Goal: Book appointment/travel/reservation

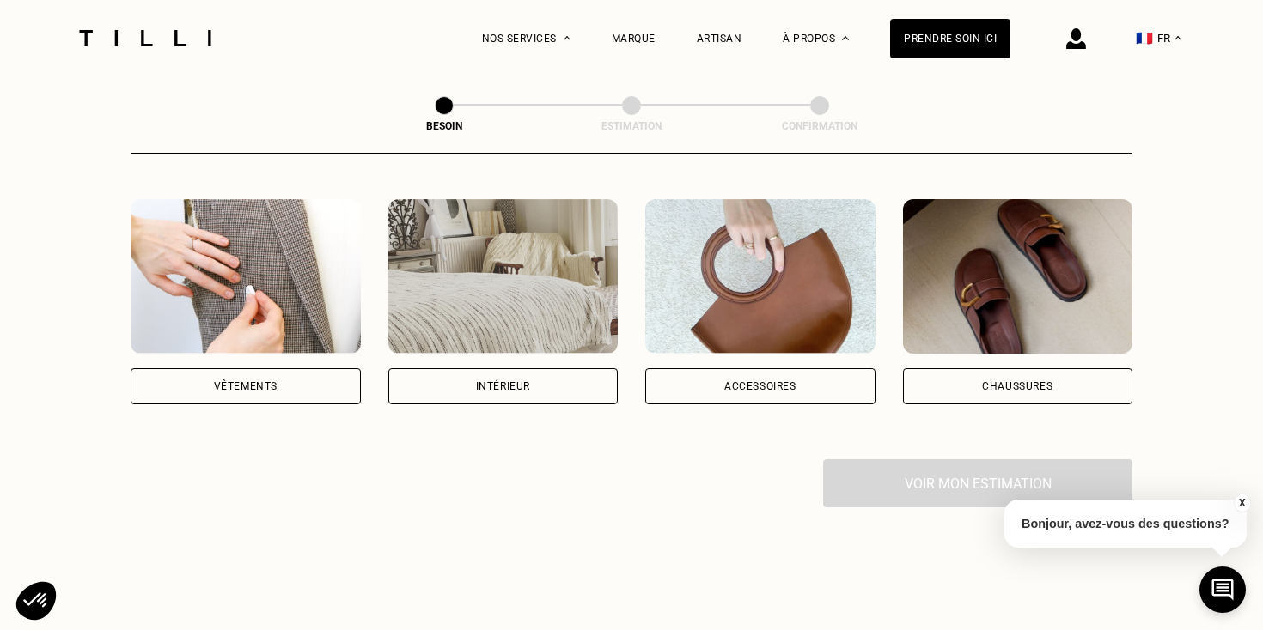
scroll to position [312, 0]
click at [295, 369] on div "Vêtements" at bounding box center [246, 387] width 230 height 36
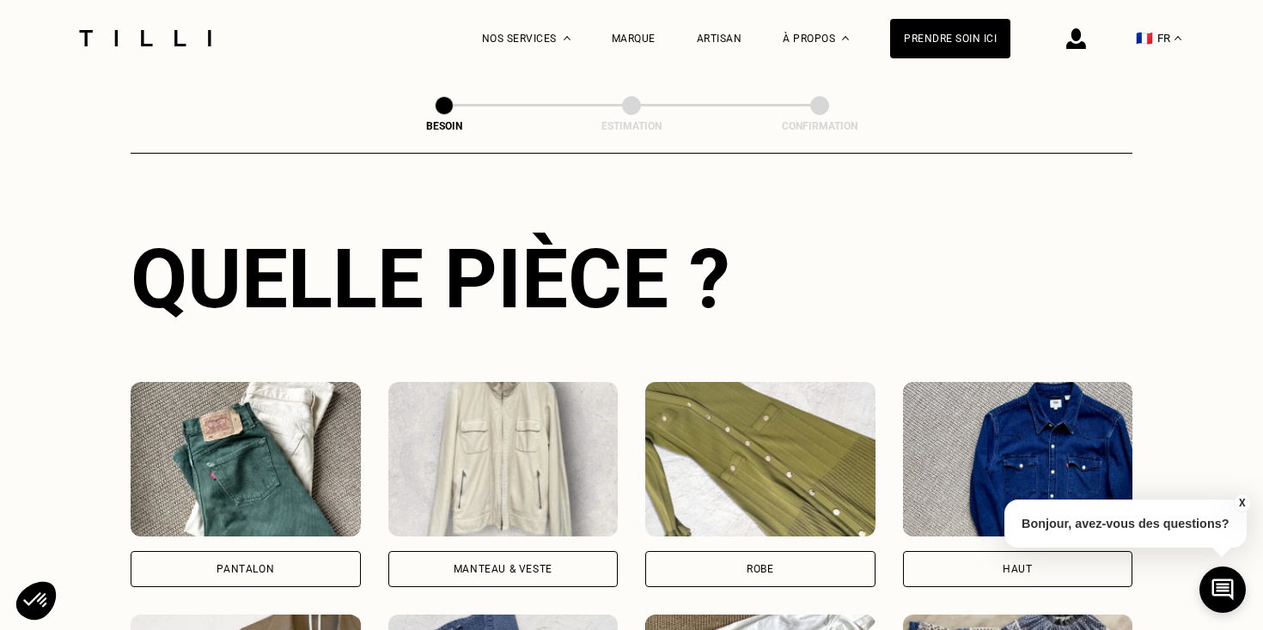
scroll to position [595, 0]
click at [284, 552] on div "Pantalon" at bounding box center [246, 570] width 230 height 36
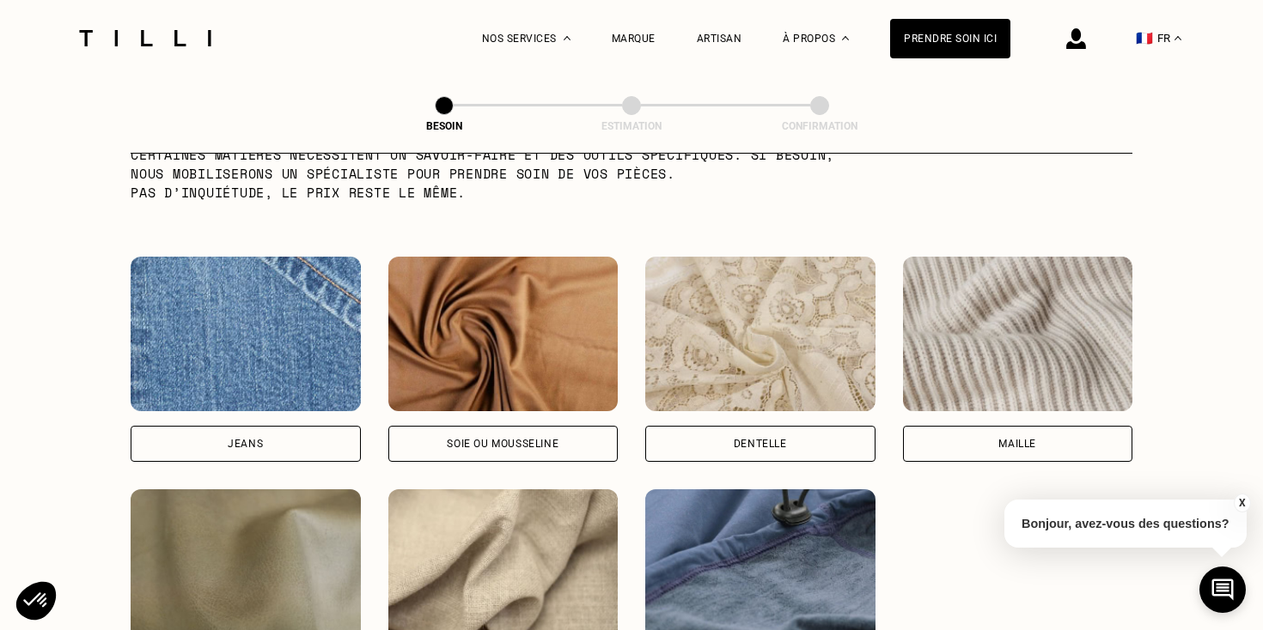
scroll to position [1787, 0]
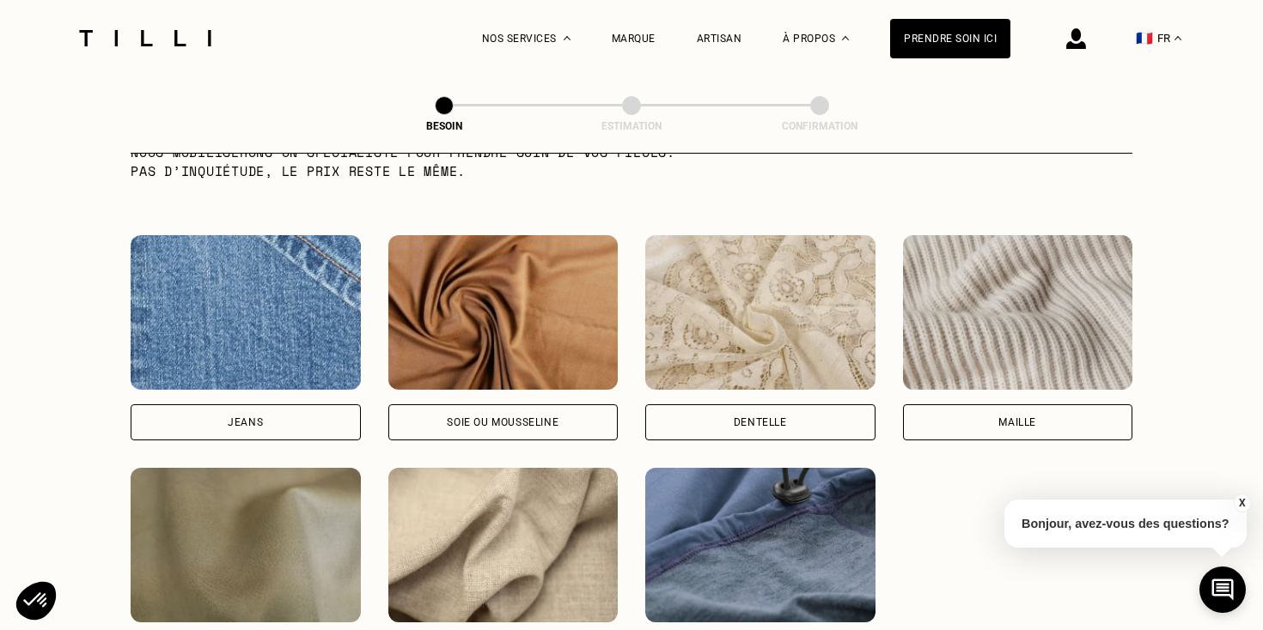
click at [263, 409] on div "Jeans" at bounding box center [246, 423] width 230 height 36
select select "FR"
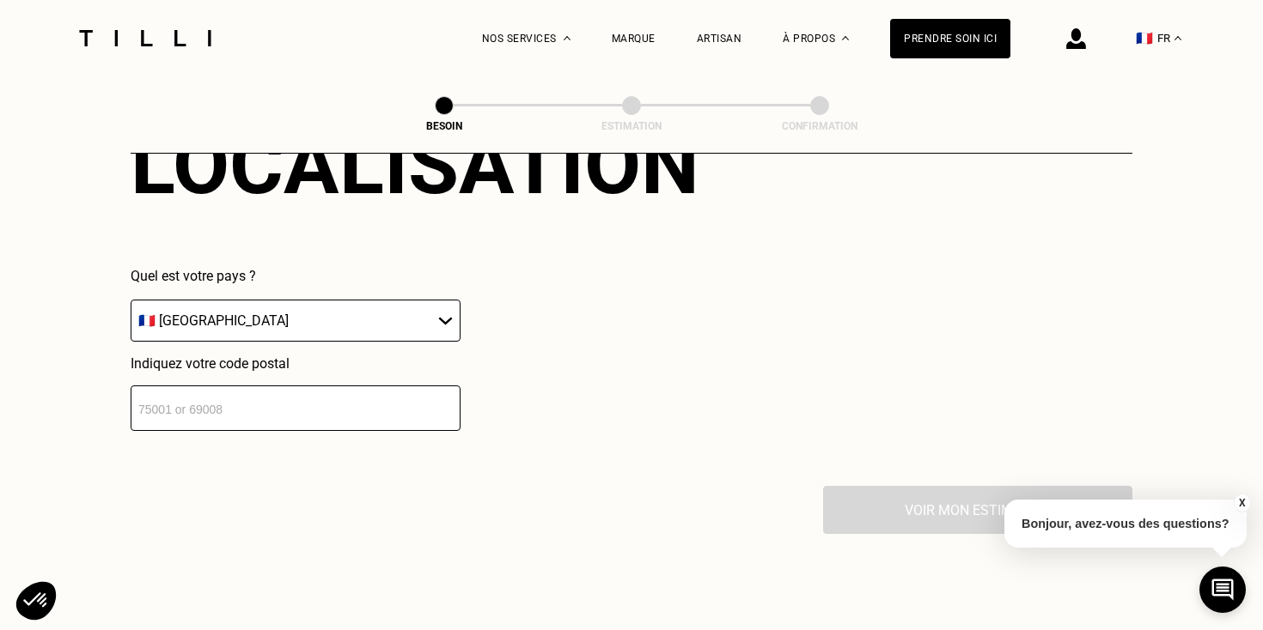
scroll to position [2454, 0]
click at [285, 402] on input "number" at bounding box center [296, 408] width 330 height 46
type input "31650"
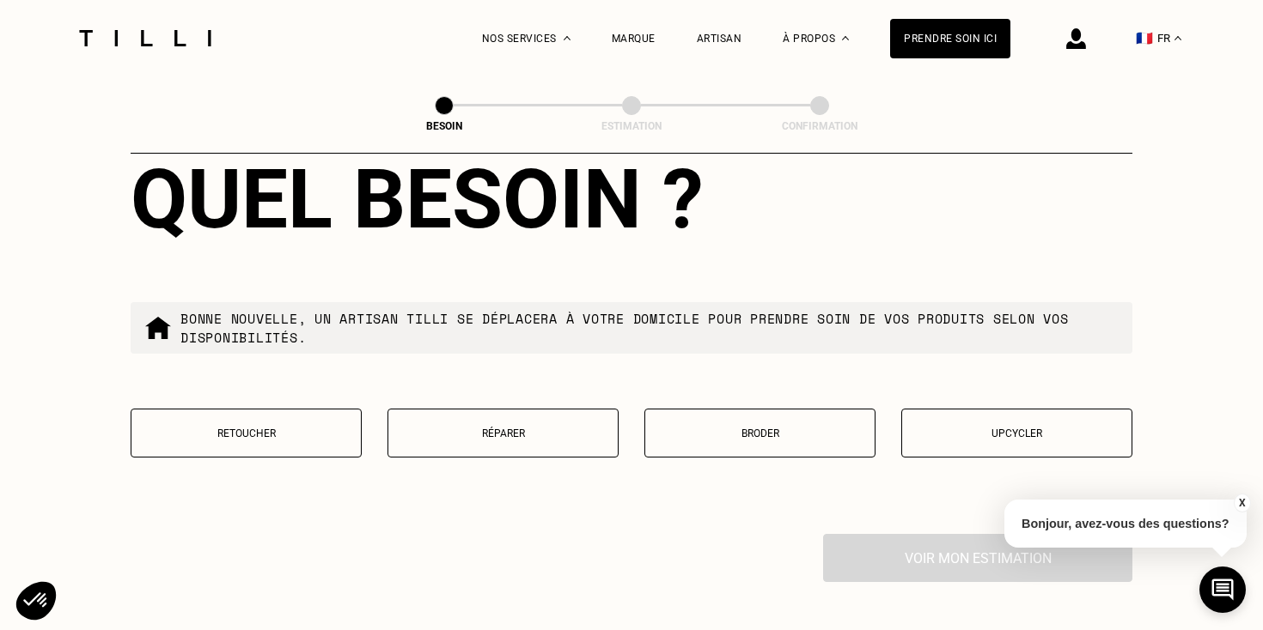
scroll to position [2847, 0]
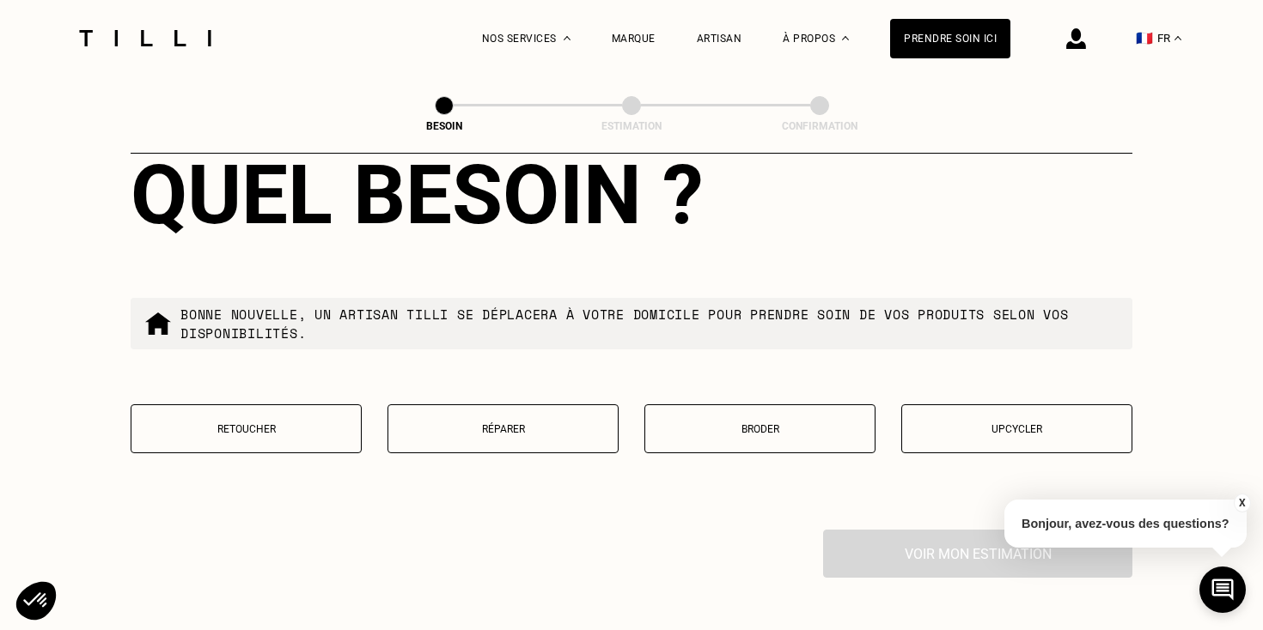
click at [295, 423] on button "Retoucher" at bounding box center [246, 429] width 231 height 49
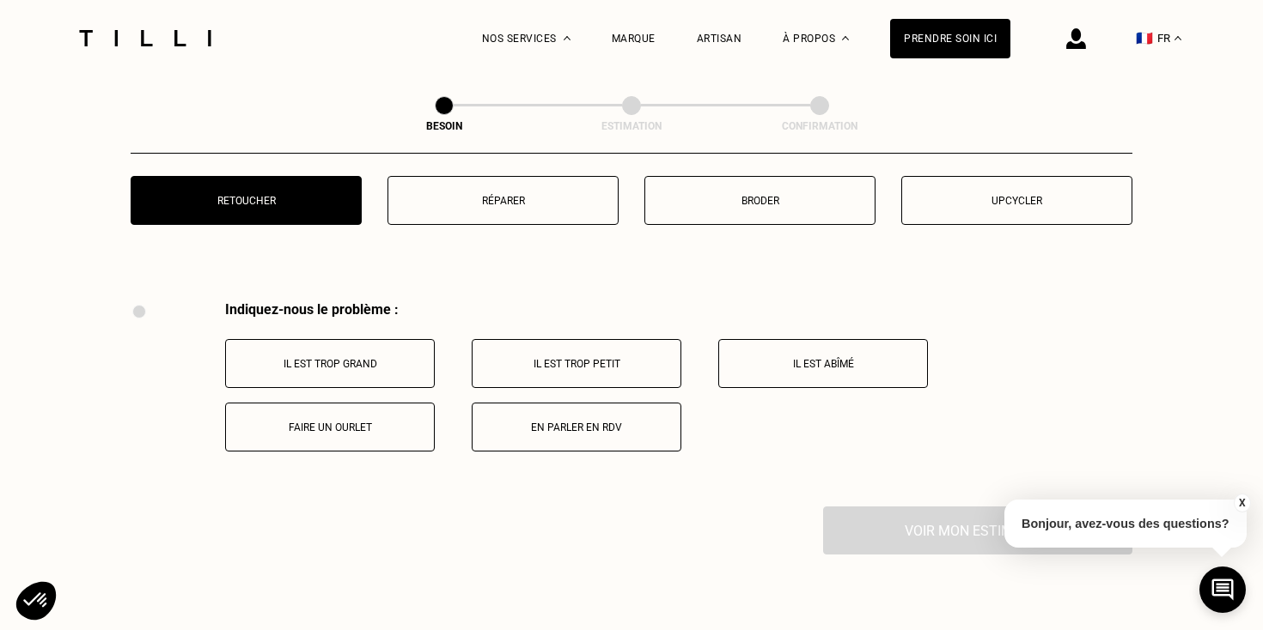
scroll to position [3072, 0]
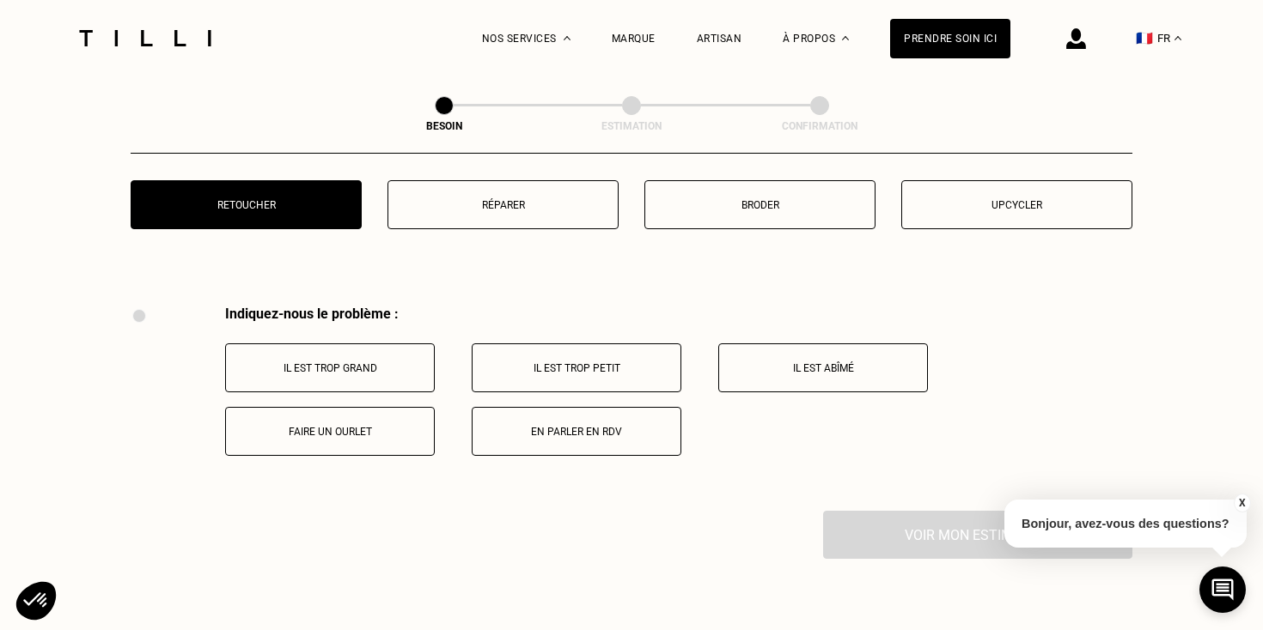
click at [353, 426] on p "Faire un ourlet" at bounding box center [329, 432] width 191 height 12
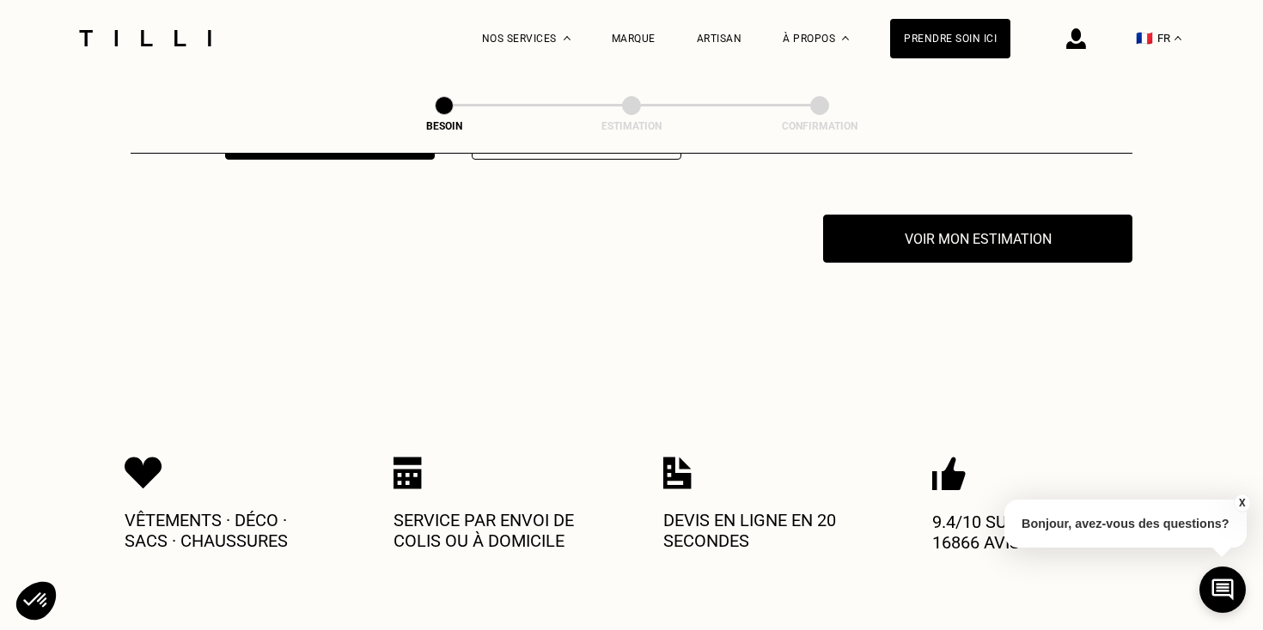
scroll to position [3373, 0]
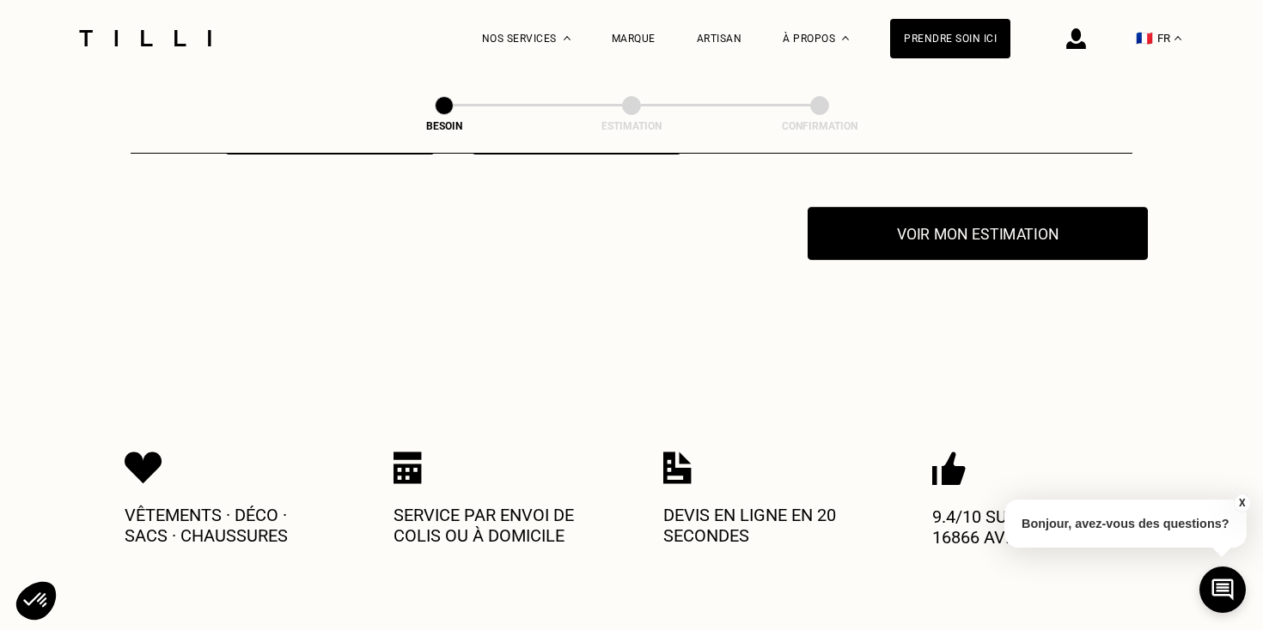
click at [901, 223] on button "Voir mon estimation" at bounding box center [977, 233] width 340 height 53
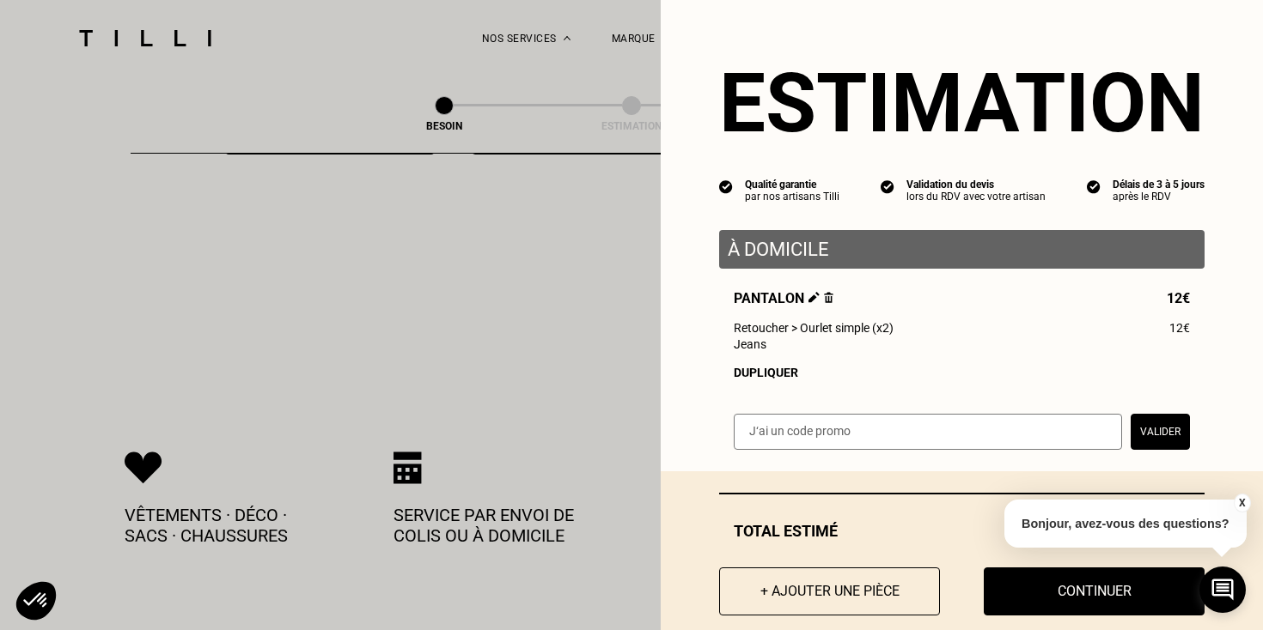
scroll to position [29, 0]
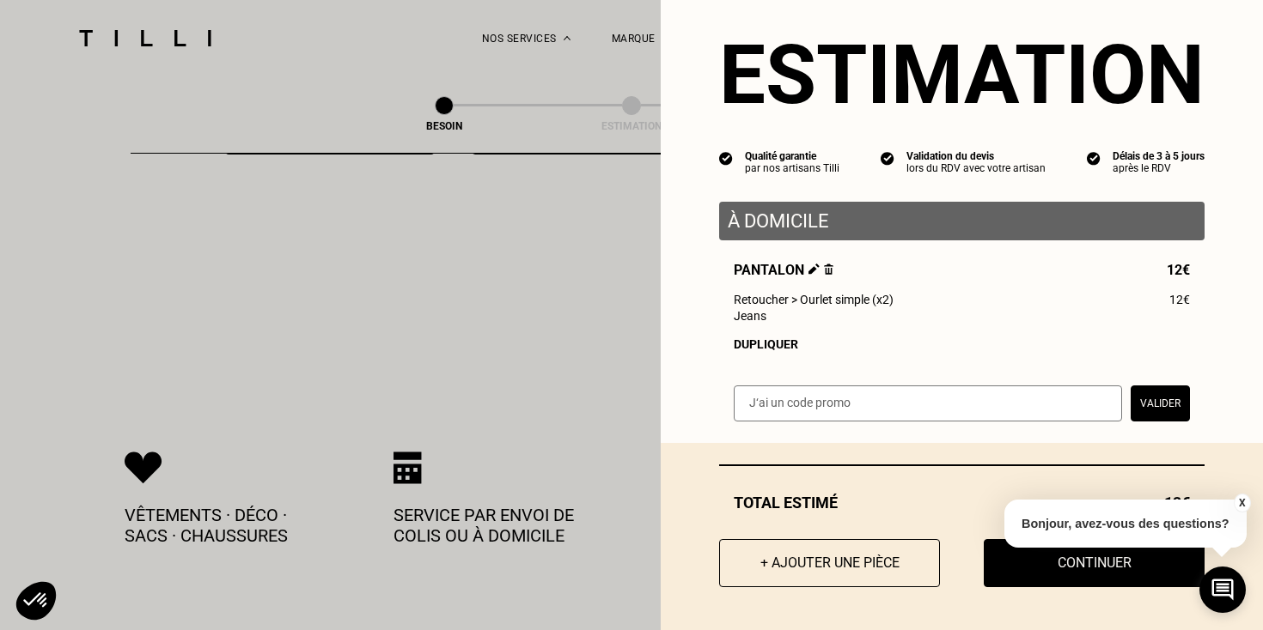
click at [1242, 503] on button "X" at bounding box center [1241, 503] width 17 height 19
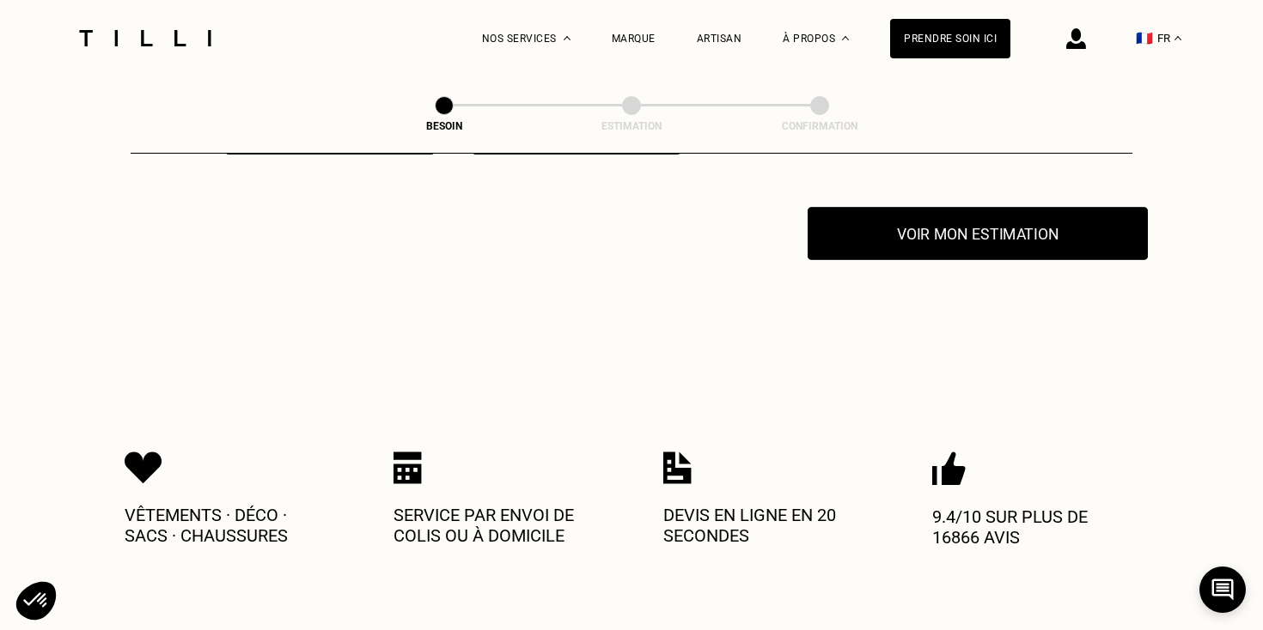
click at [997, 216] on button "Voir mon estimation" at bounding box center [977, 233] width 340 height 53
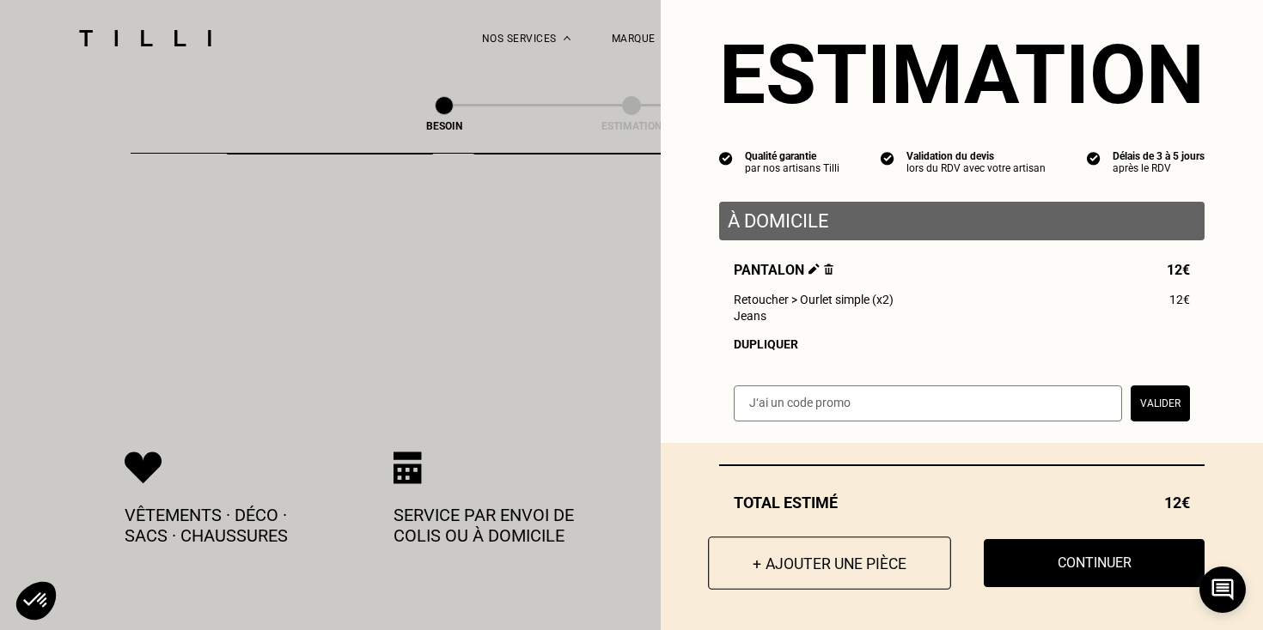
click at [843, 557] on button "+ Ajouter une pièce" at bounding box center [829, 563] width 243 height 53
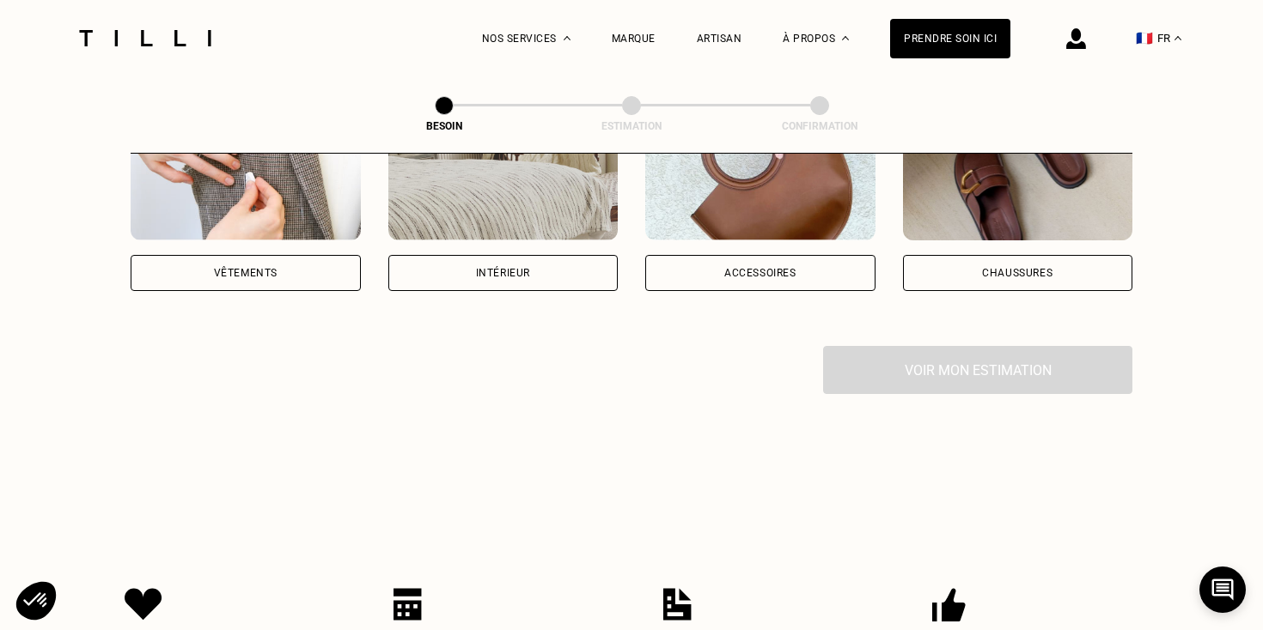
scroll to position [429, 0]
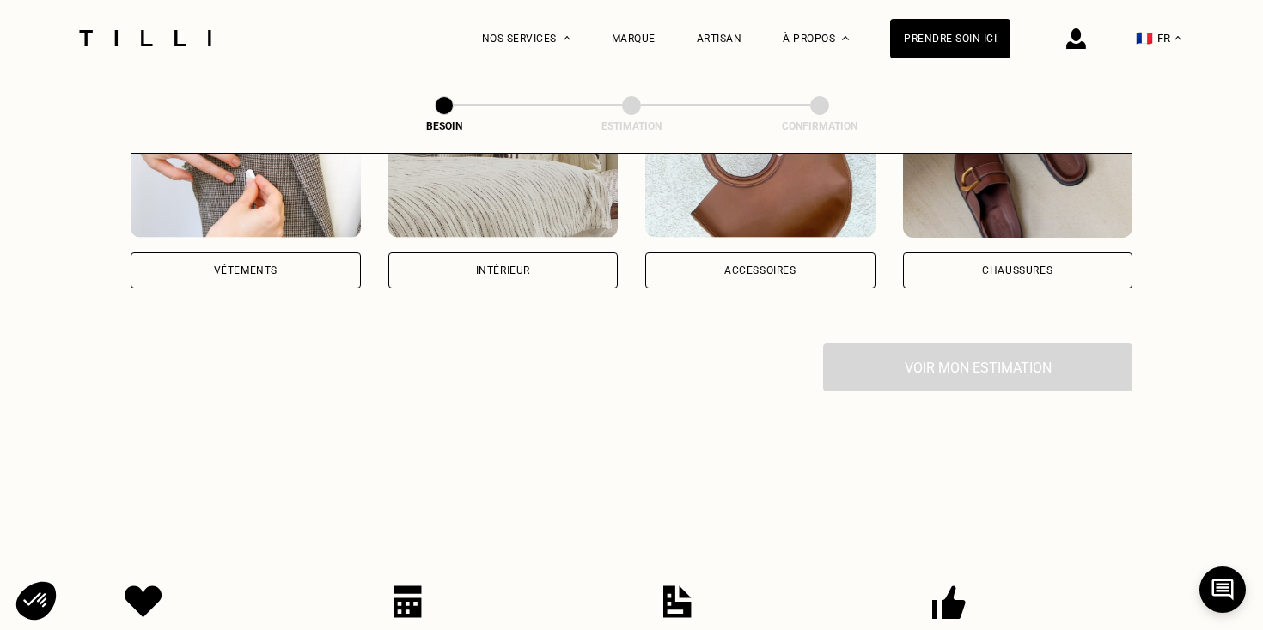
click at [241, 253] on div "Vêtements" at bounding box center [246, 271] width 230 height 36
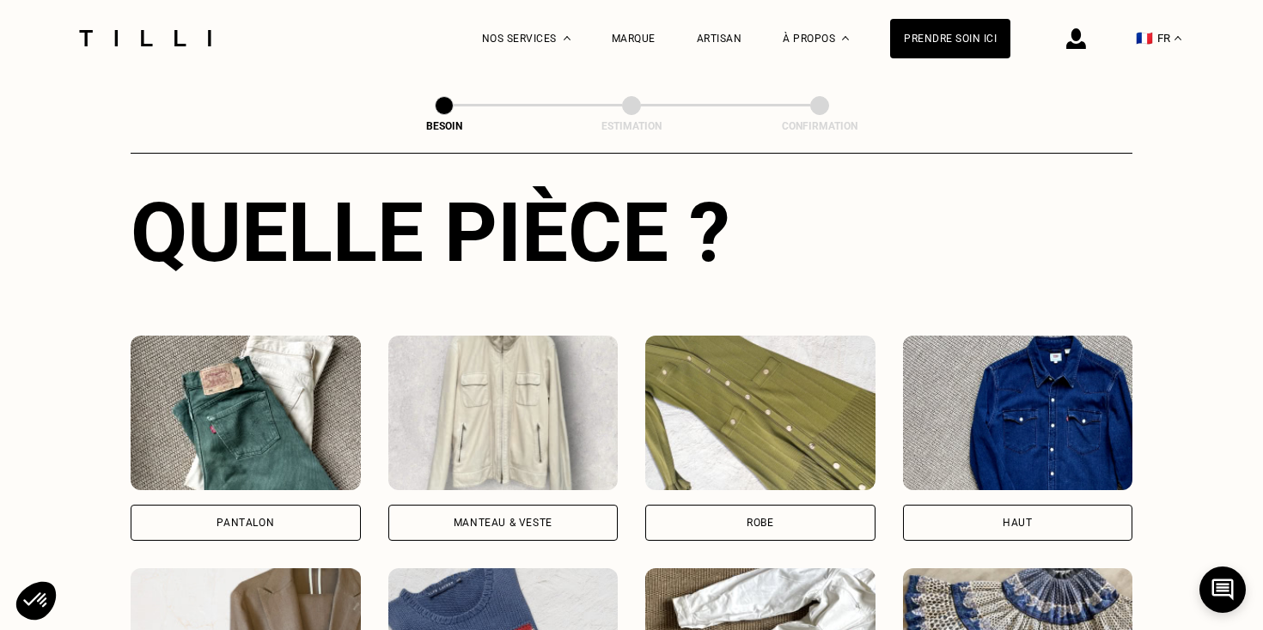
scroll to position [662, 0]
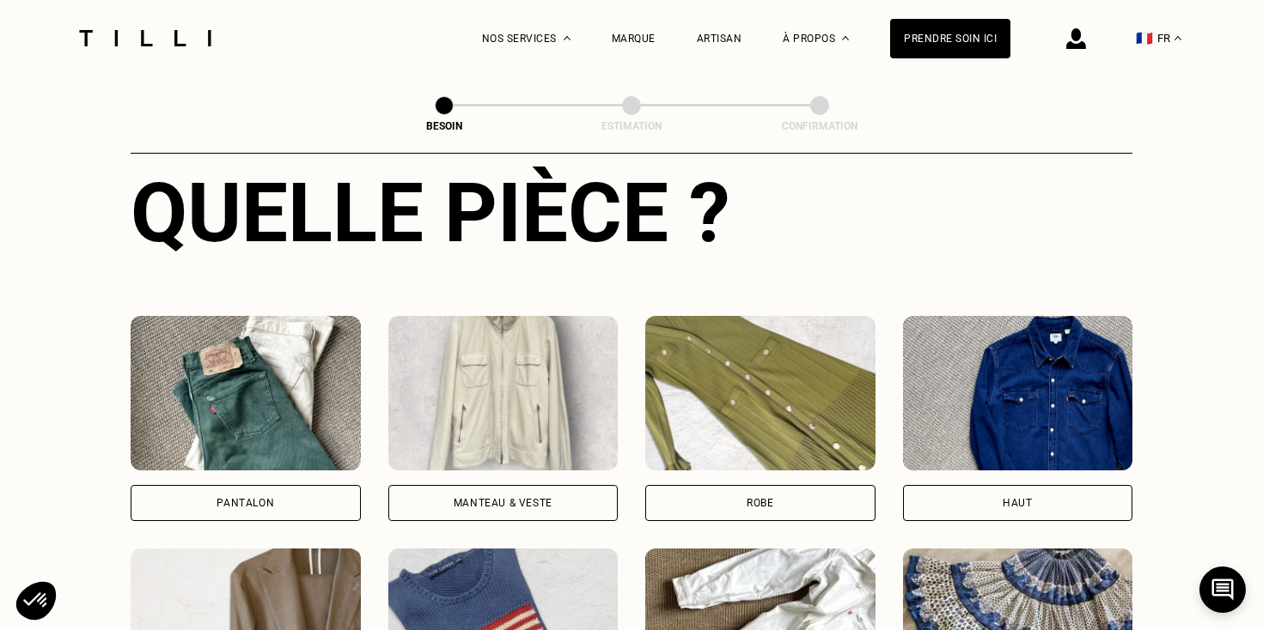
click at [300, 485] on div "Pantalon" at bounding box center [246, 503] width 230 height 36
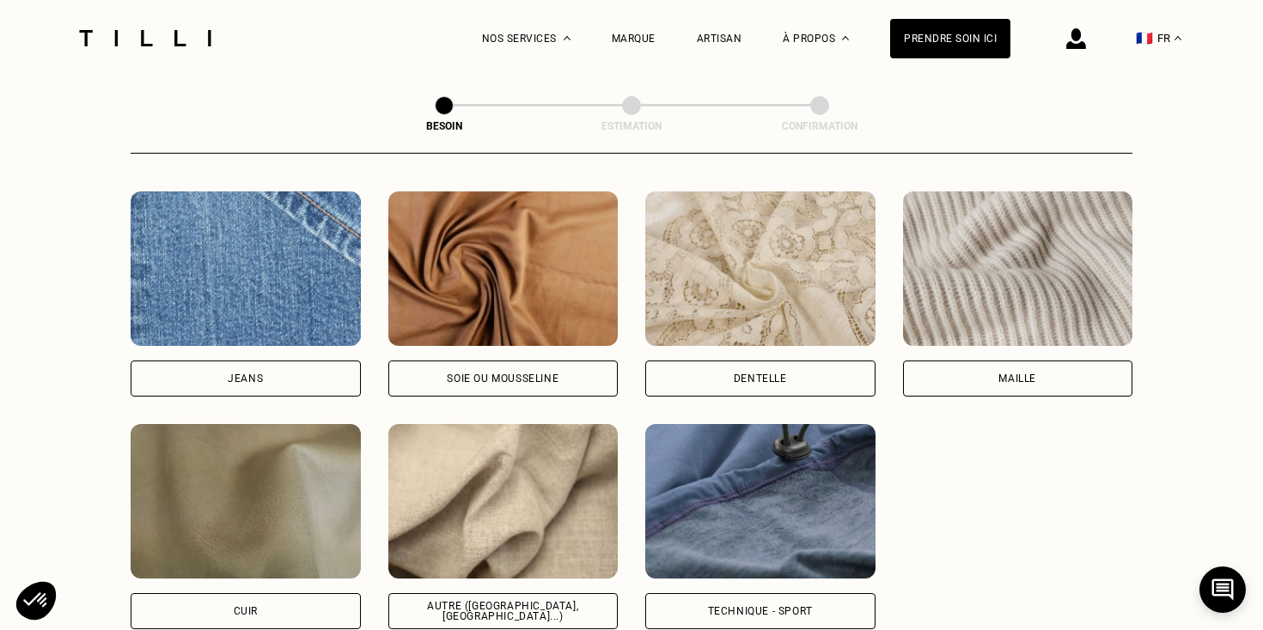
scroll to position [1831, 0]
click at [966, 378] on div "[PERSON_NAME] ou mousseline Dentelle Maille Attention ! Pour le moment, nous tr…" at bounding box center [632, 410] width 1002 height 438
click at [967, 368] on div "Maille" at bounding box center [1018, 378] width 230 height 36
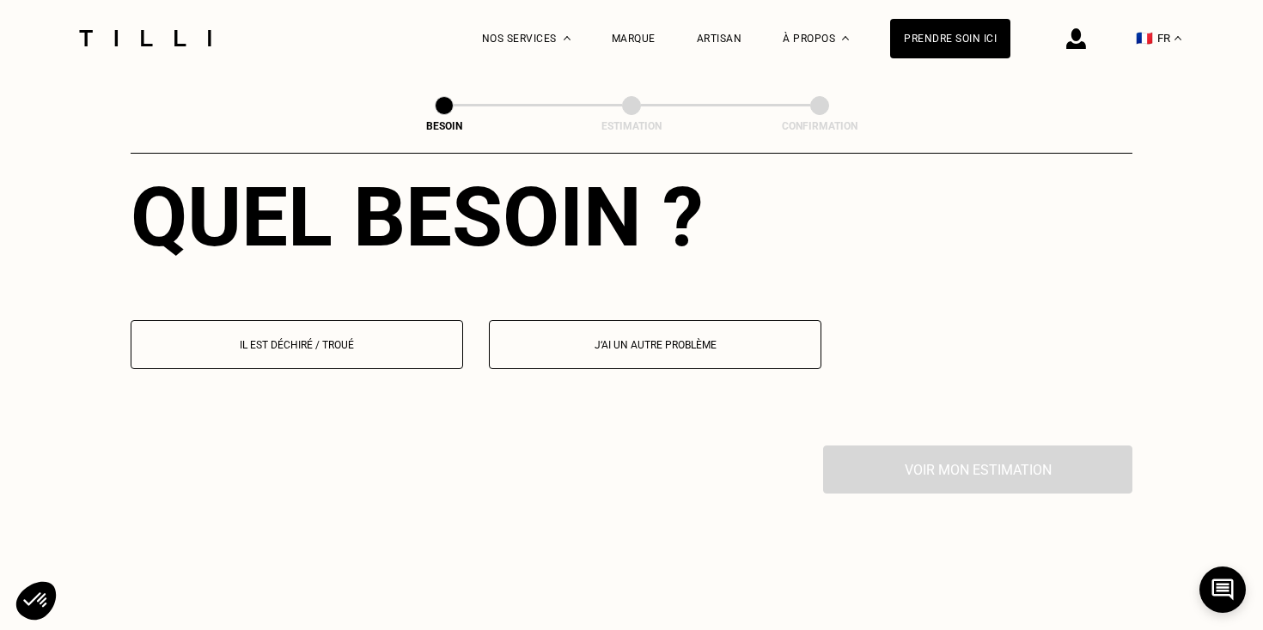
scroll to position [2407, 0]
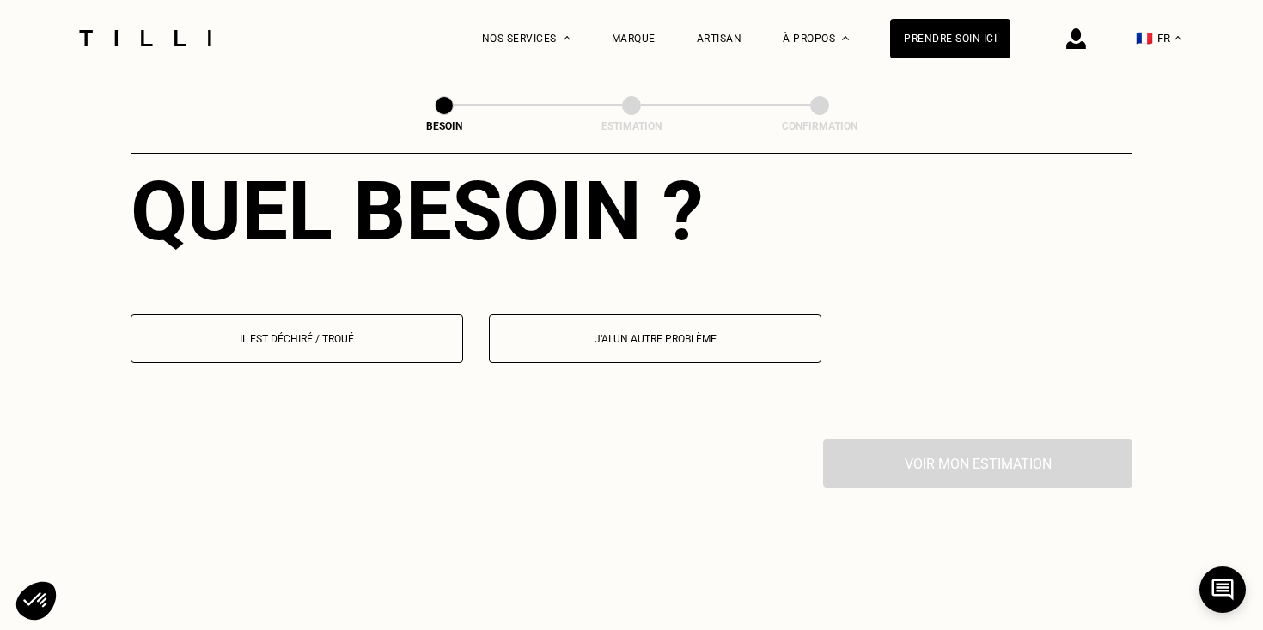
click at [608, 334] on button "J‘ai un autre problème" at bounding box center [655, 338] width 332 height 49
select select "FR"
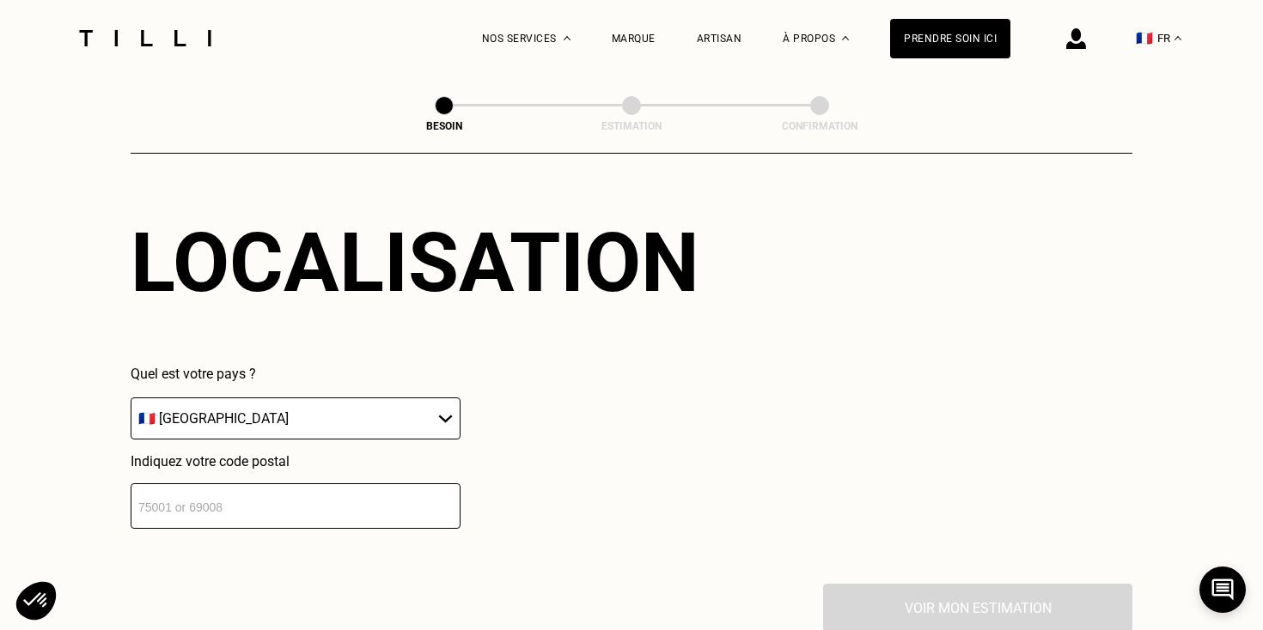
scroll to position [2697, 0]
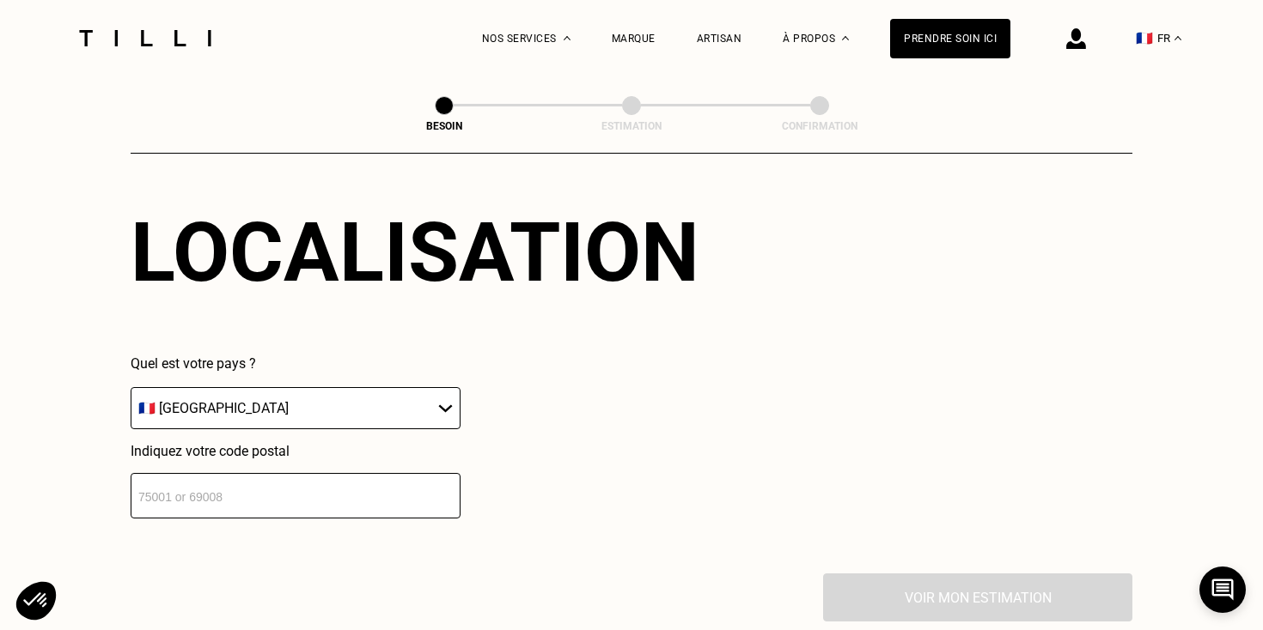
click at [284, 493] on input "number" at bounding box center [296, 496] width 330 height 46
type input "31650"
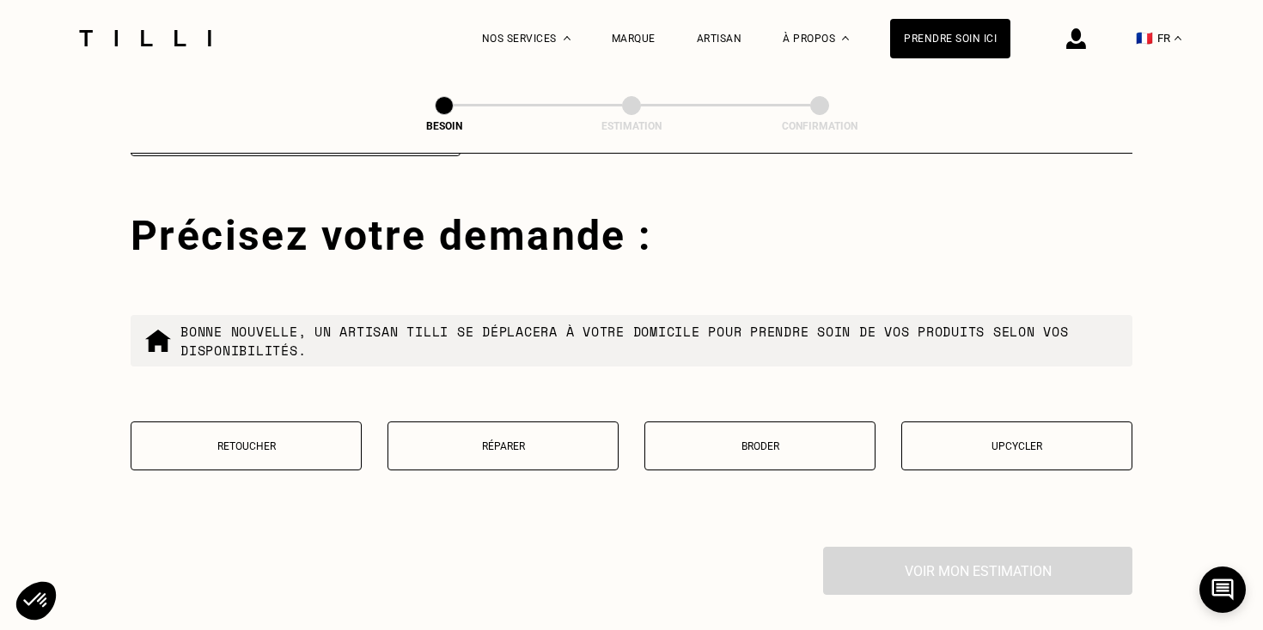
scroll to position [3060, 0]
click at [296, 439] on button "Retoucher" at bounding box center [246, 445] width 231 height 49
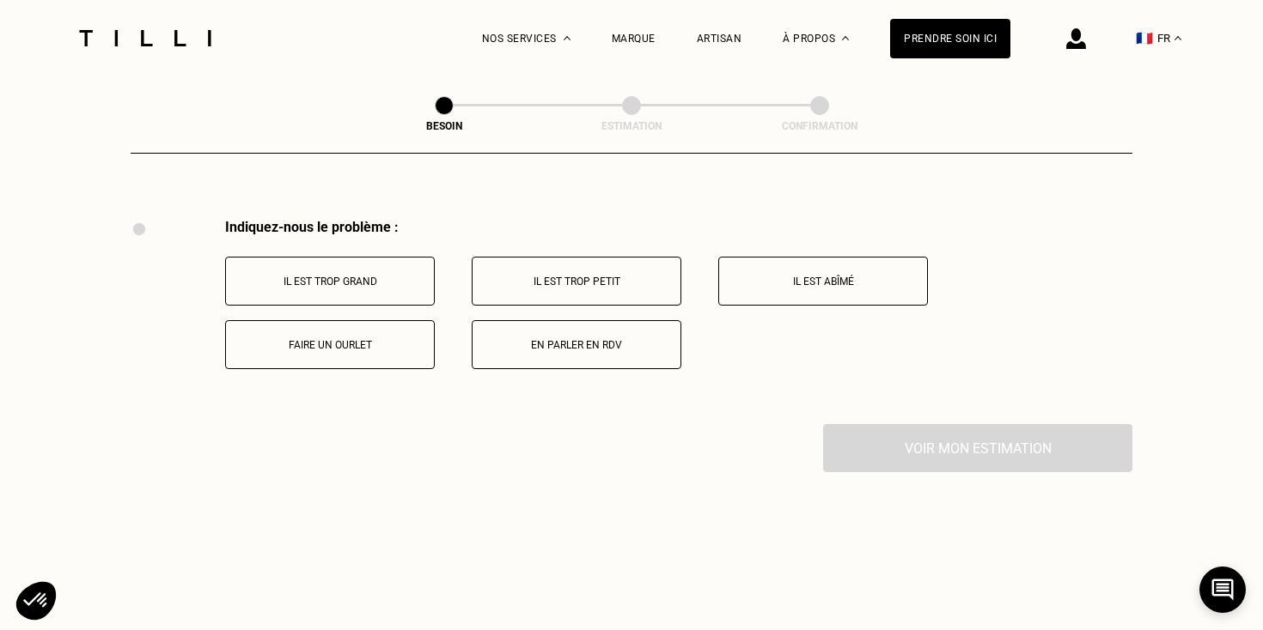
scroll to position [3396, 0]
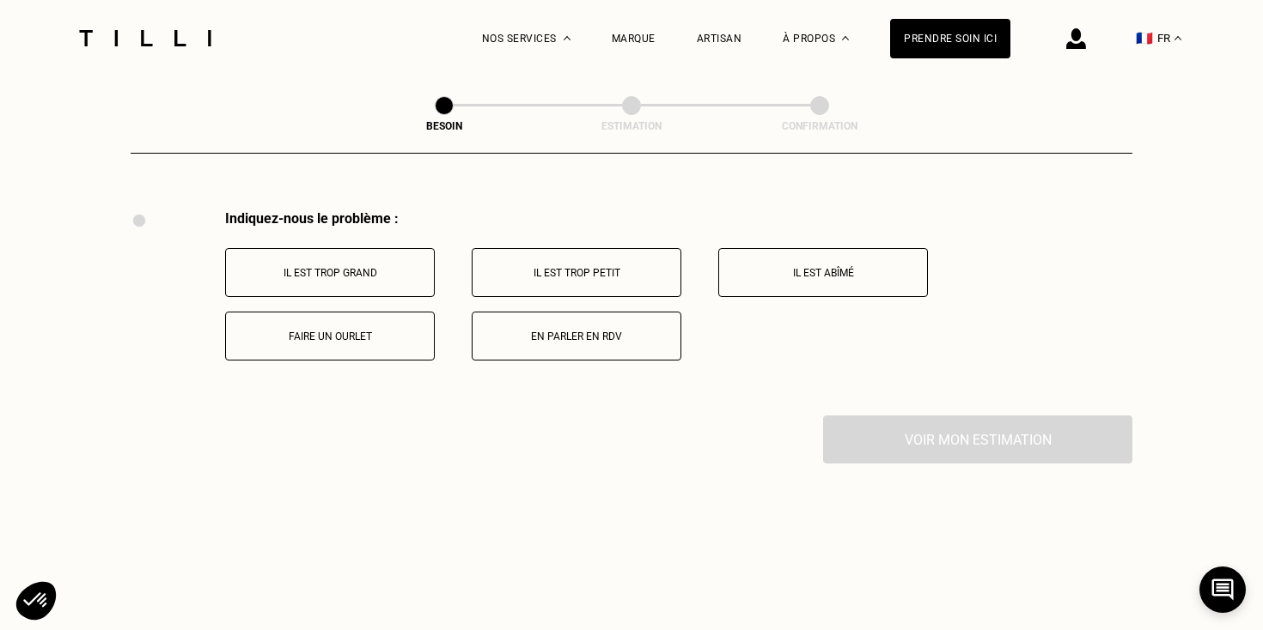
click at [351, 267] on button "Il est trop grand" at bounding box center [330, 272] width 210 height 49
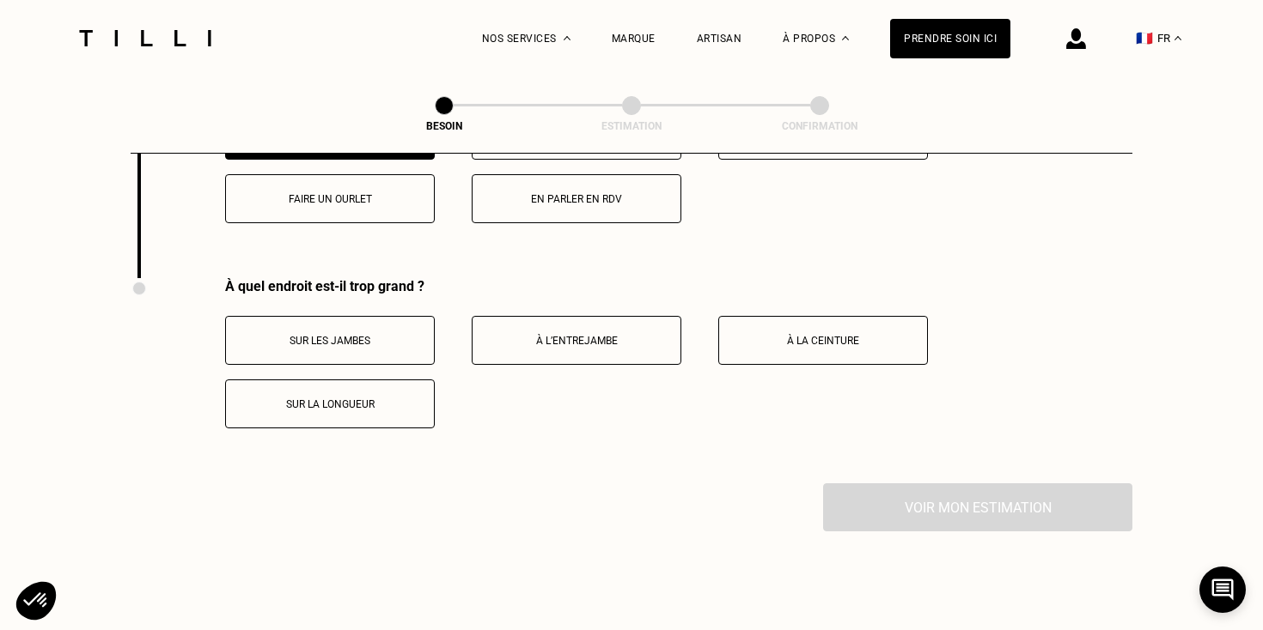
scroll to position [3493, 0]
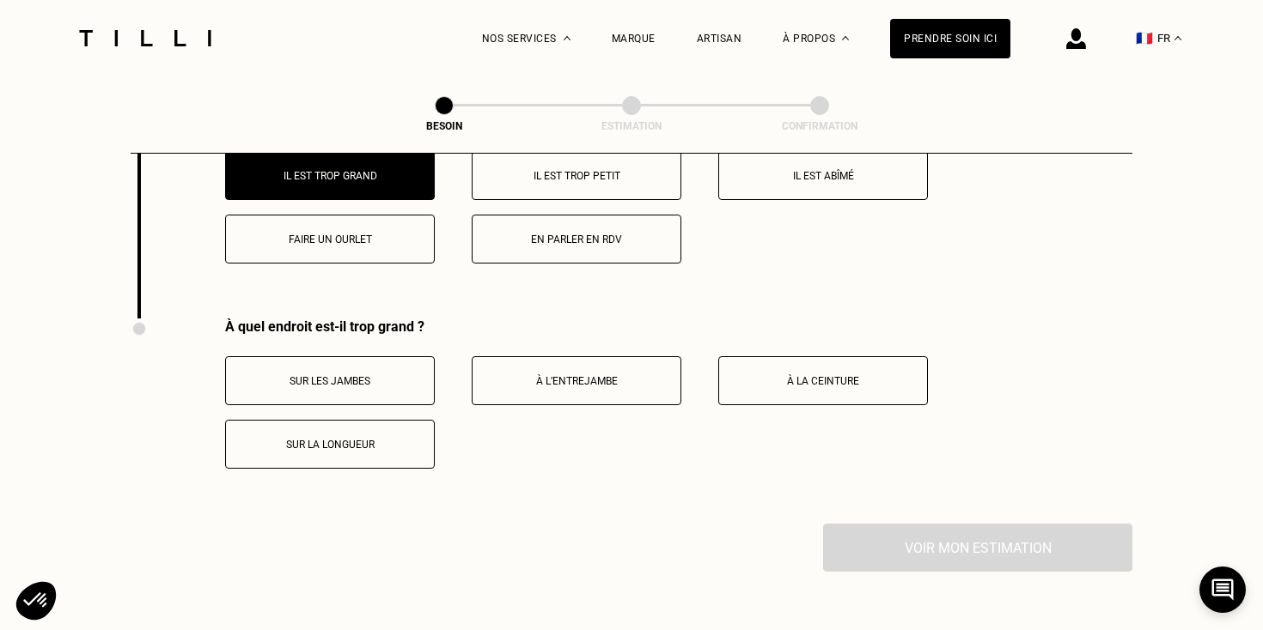
click at [376, 231] on button "Faire un ourlet" at bounding box center [330, 239] width 210 height 49
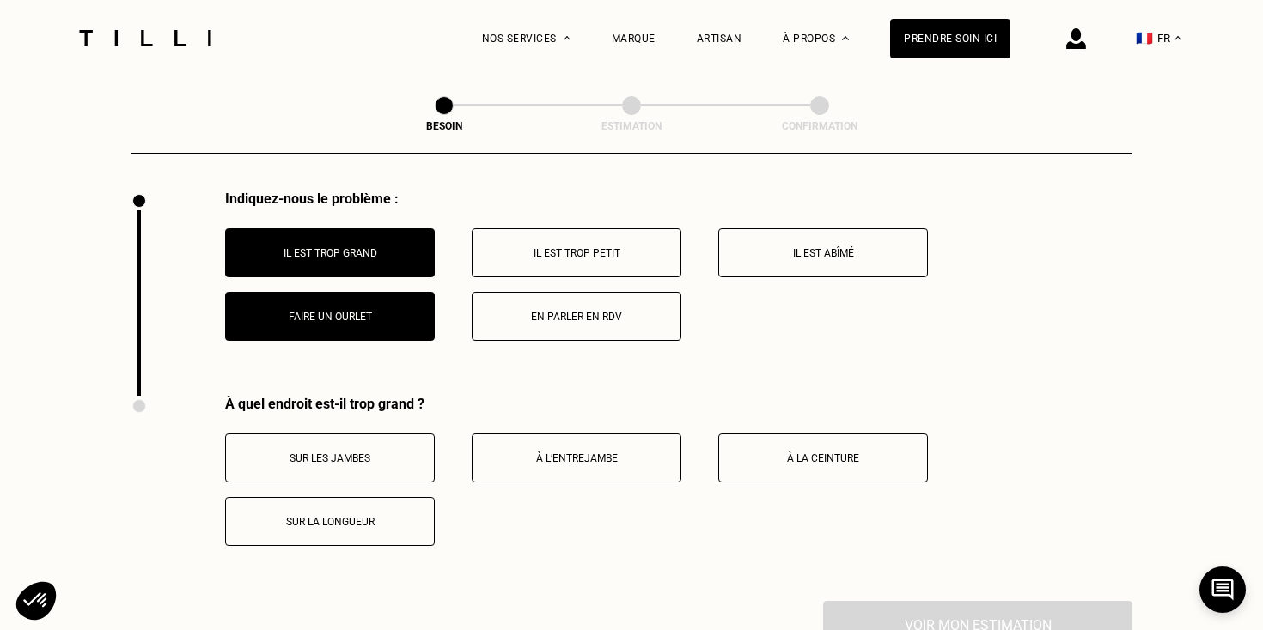
click at [349, 244] on button "Il est trop grand" at bounding box center [330, 252] width 210 height 49
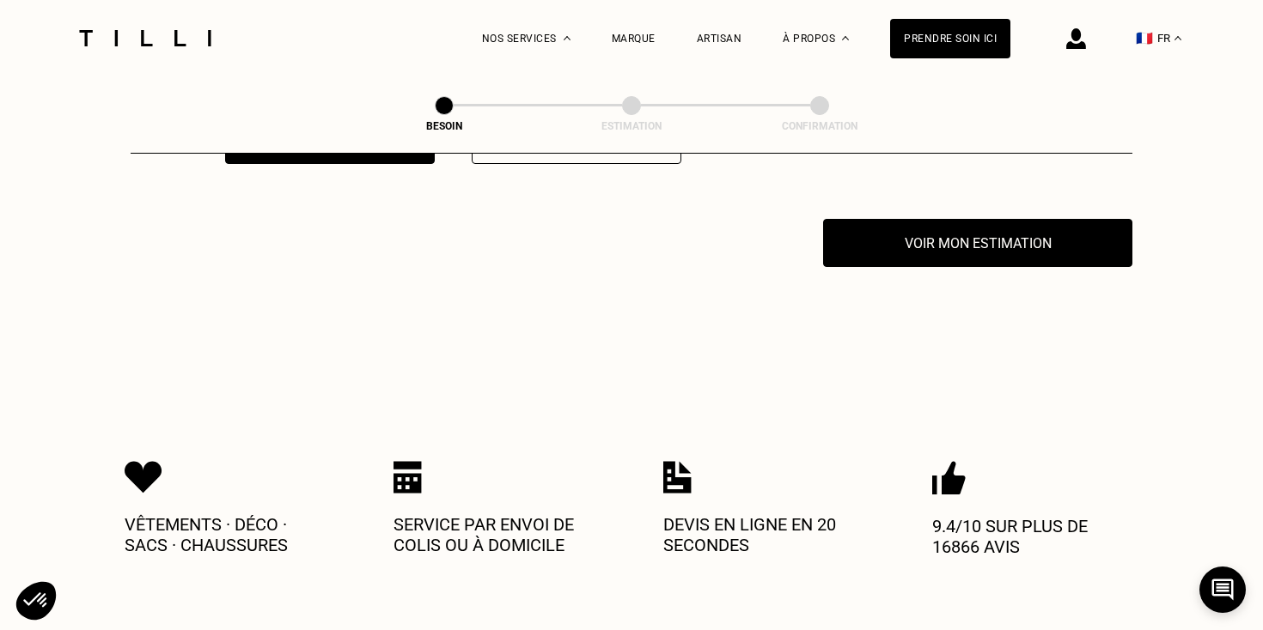
scroll to position [3602, 0]
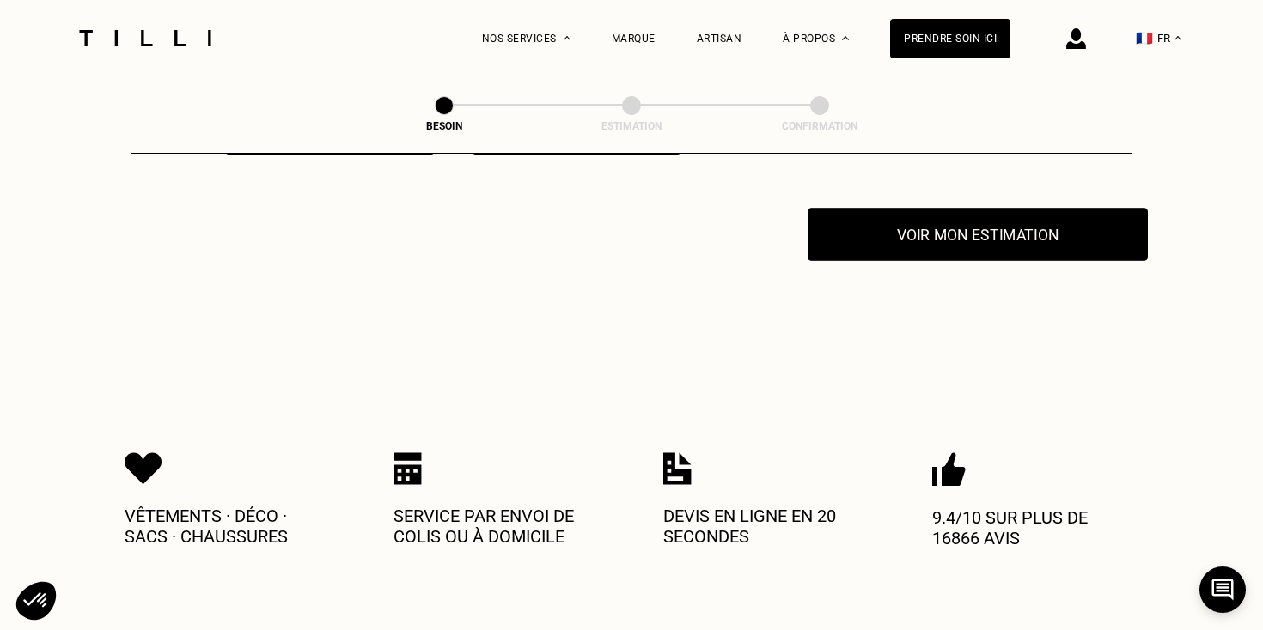
click at [1011, 235] on button "Voir mon estimation" at bounding box center [977, 234] width 340 height 53
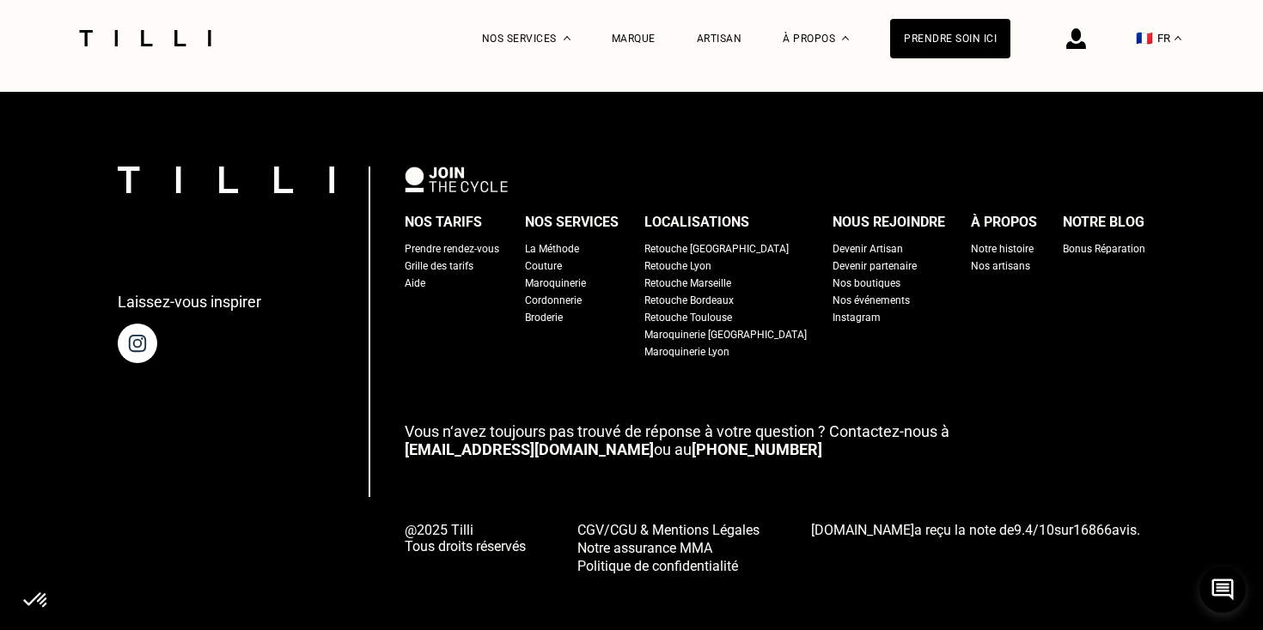
scroll to position [3411, 0]
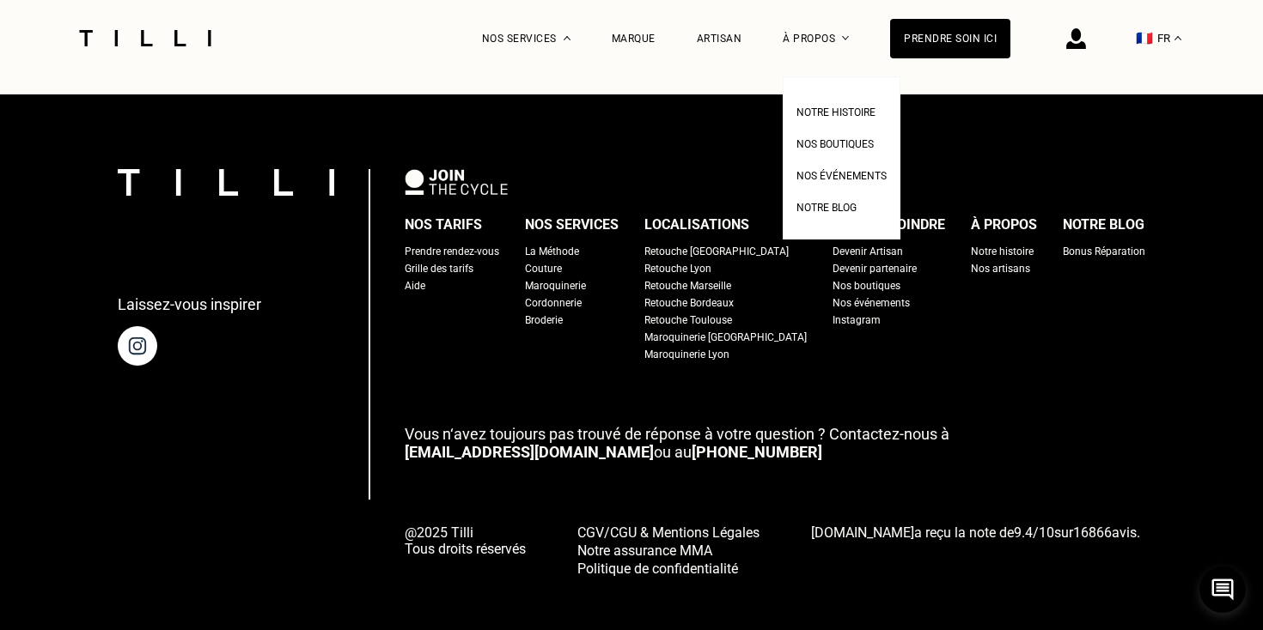
scroll to position [1105, 0]
